Goal: Find specific page/section: Find specific page/section

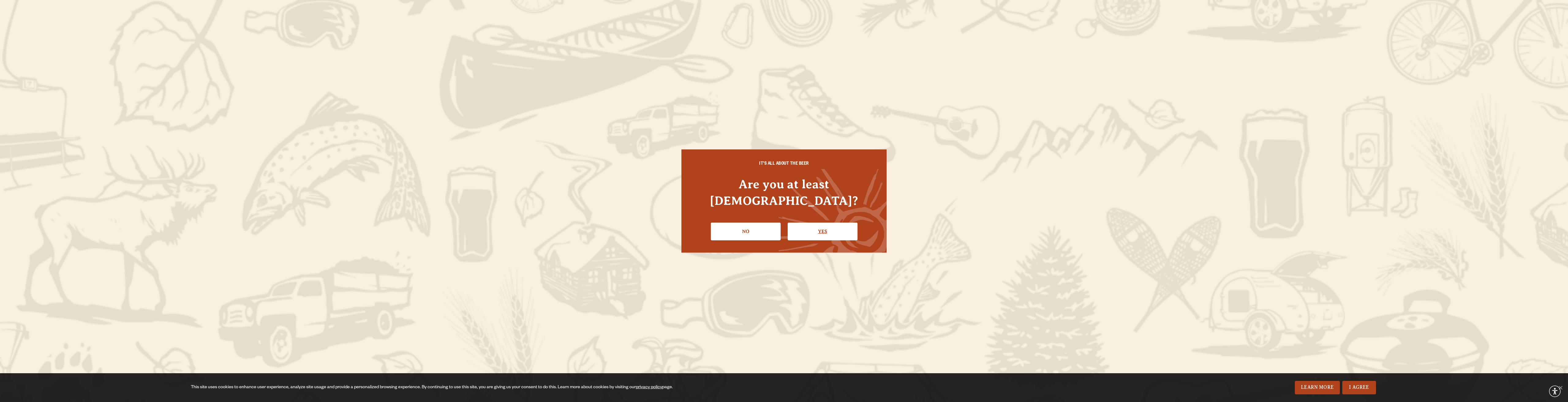
click at [805, 224] on link "Yes" at bounding box center [822, 231] width 70 height 18
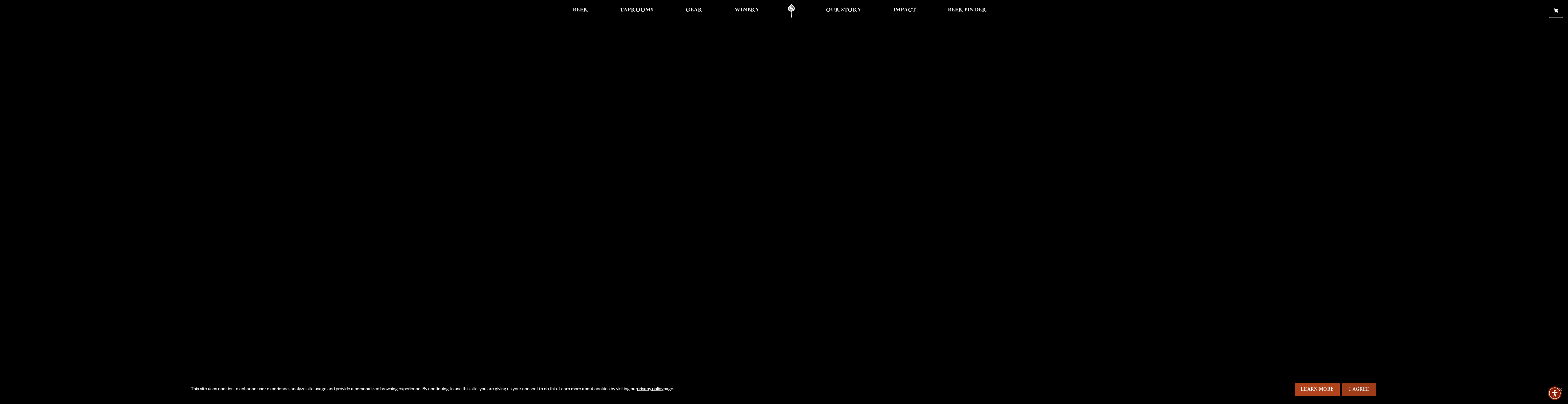
click at [1348, 389] on link "I Agree" at bounding box center [1359, 389] width 34 height 13
click at [907, 9] on span "Impact" at bounding box center [904, 10] width 23 height 5
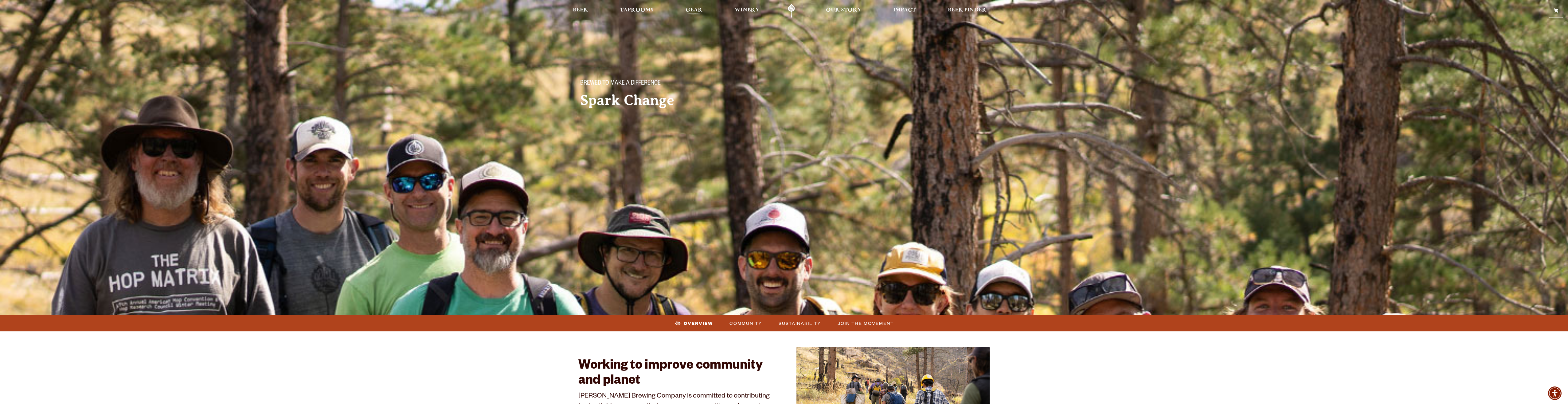
click at [688, 13] on span "Gear" at bounding box center [694, 10] width 17 height 5
